Goal: Navigation & Orientation: Find specific page/section

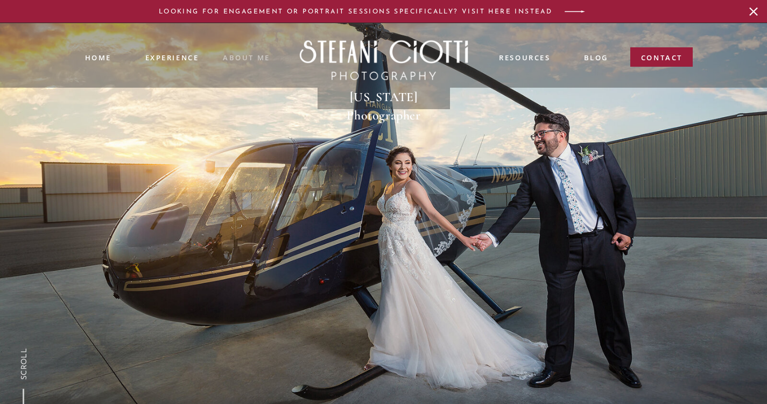
click at [263, 55] on nav "ABOUT ME" at bounding box center [247, 57] width 48 height 10
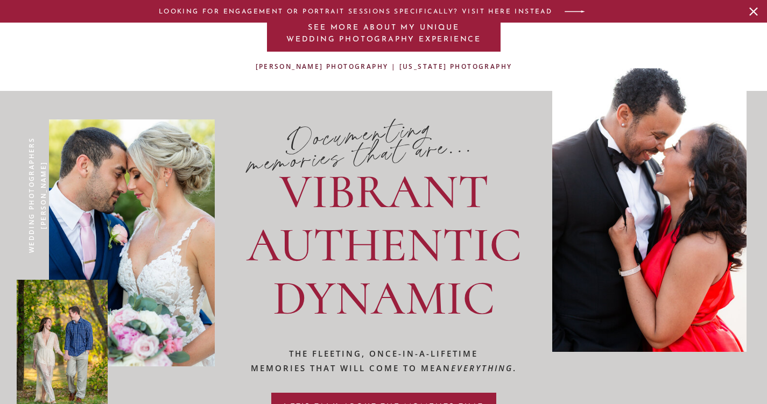
scroll to position [1098, 0]
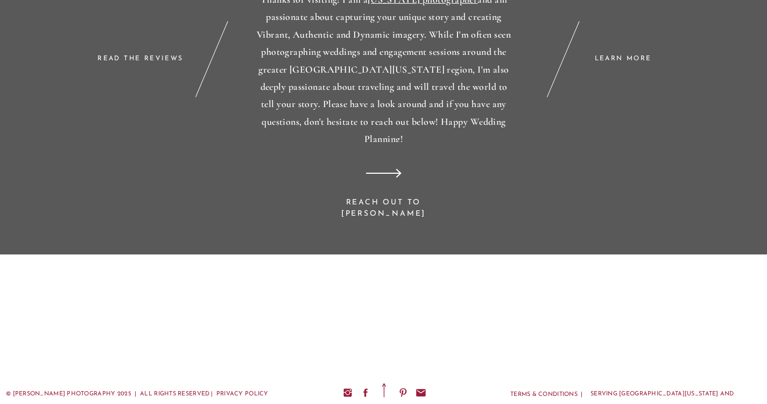
scroll to position [4046, 0]
